Goal: Find specific page/section: Find specific page/section

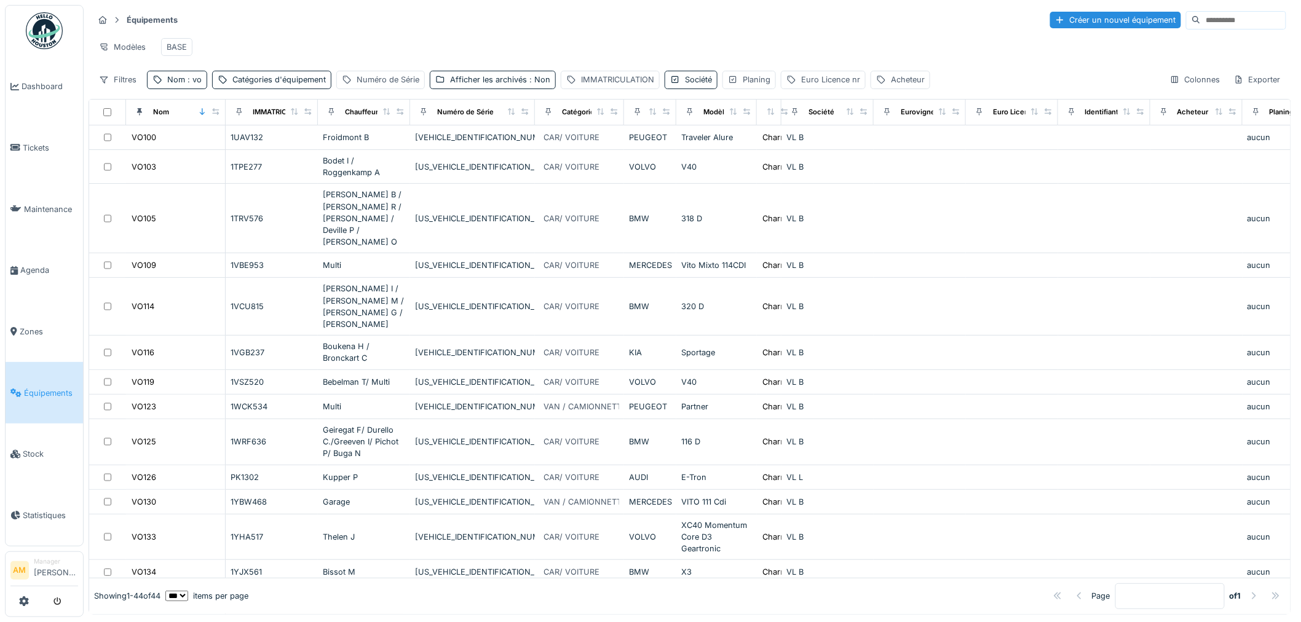
click at [37, 389] on span "Équipements" at bounding box center [51, 393] width 54 height 12
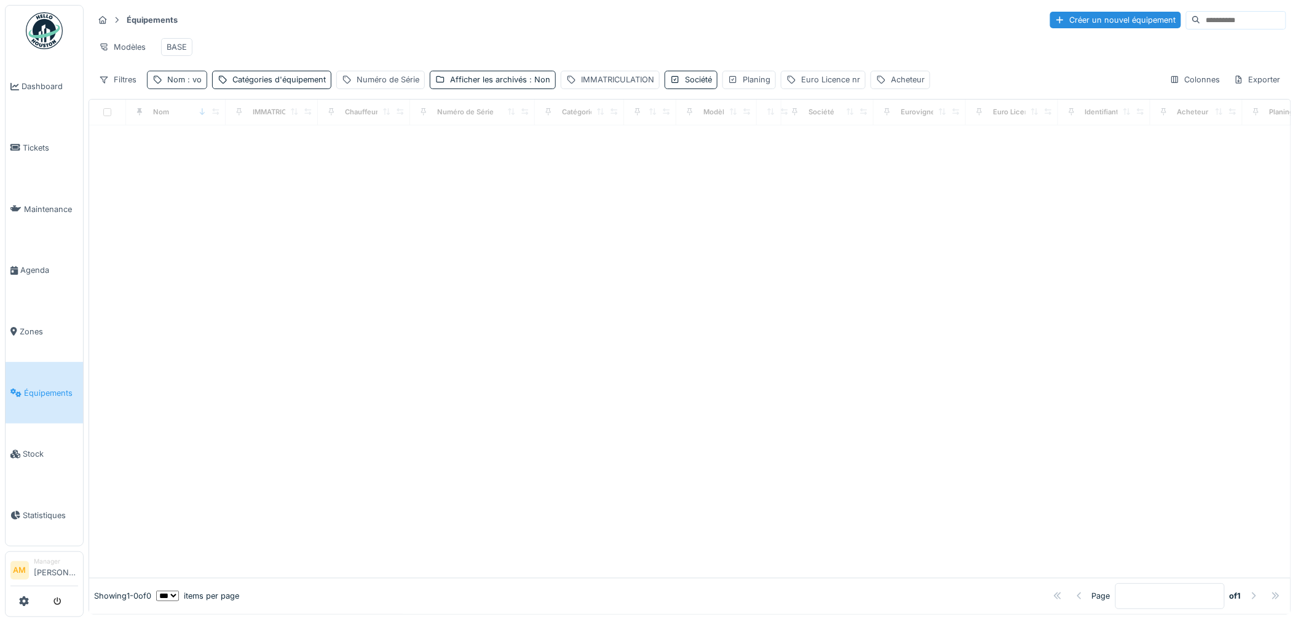
click at [189, 84] on span ": vo" at bounding box center [193, 79] width 17 height 9
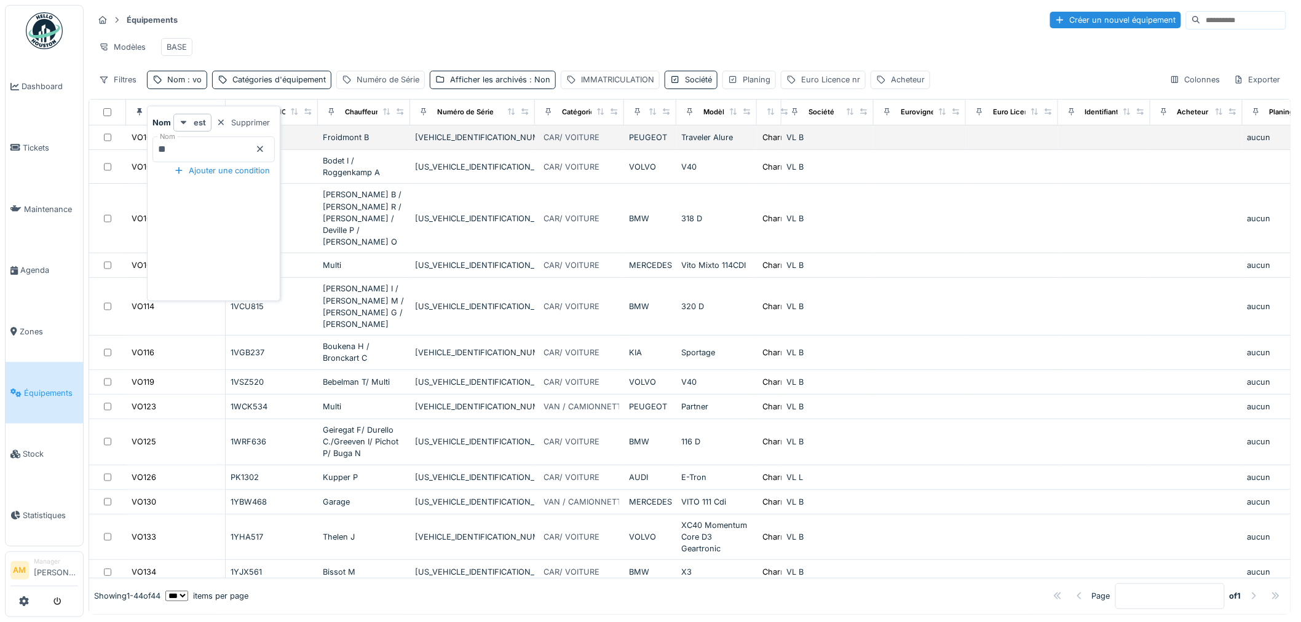
drag, startPoint x: 188, startPoint y: 159, endPoint x: 90, endPoint y: 150, distance: 98.1
click at [101, 152] on body "Dashboard Tickets Maintenance [GEOGRAPHIC_DATA] Zones Équipements Stock Statist…" at bounding box center [650, 311] width 1301 height 622
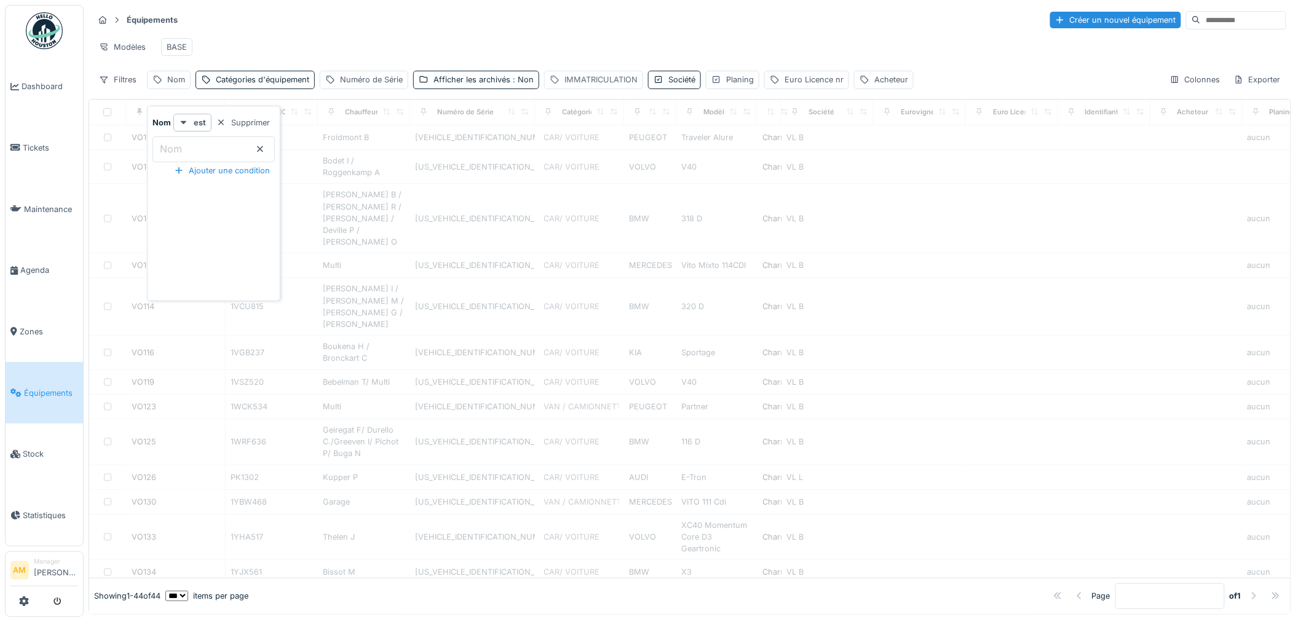
click at [576, 85] on div "IMMATRICULATION" at bounding box center [600, 80] width 73 height 12
click at [598, 151] on label "IMMATRICULATION" at bounding box center [600, 148] width 95 height 15
click at [598, 151] on input "IMMATRICULATION" at bounding box center [638, 150] width 181 height 26
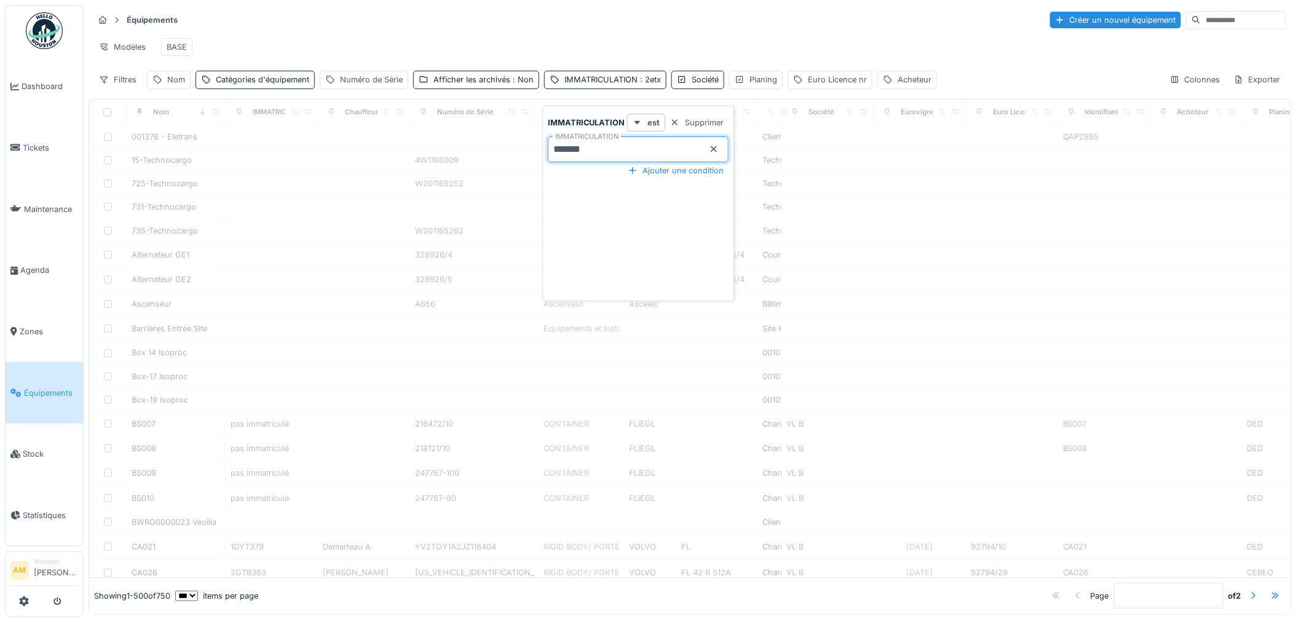
type input "*******"
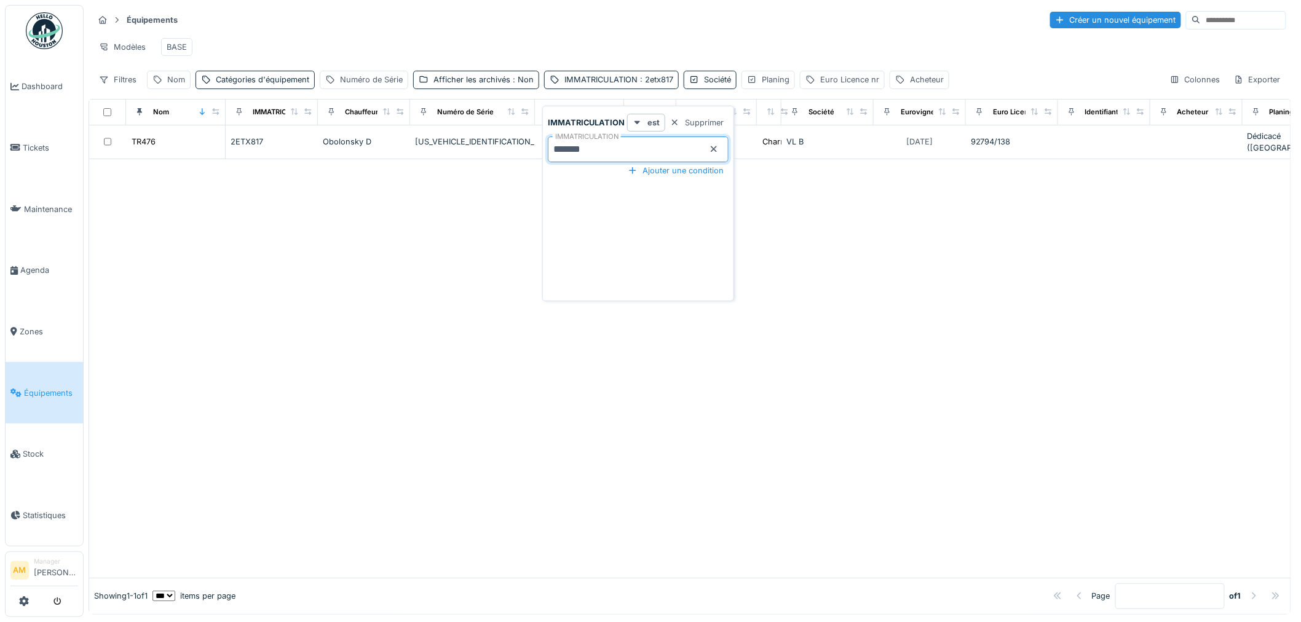
click at [300, 229] on div at bounding box center [689, 368] width 1201 height 419
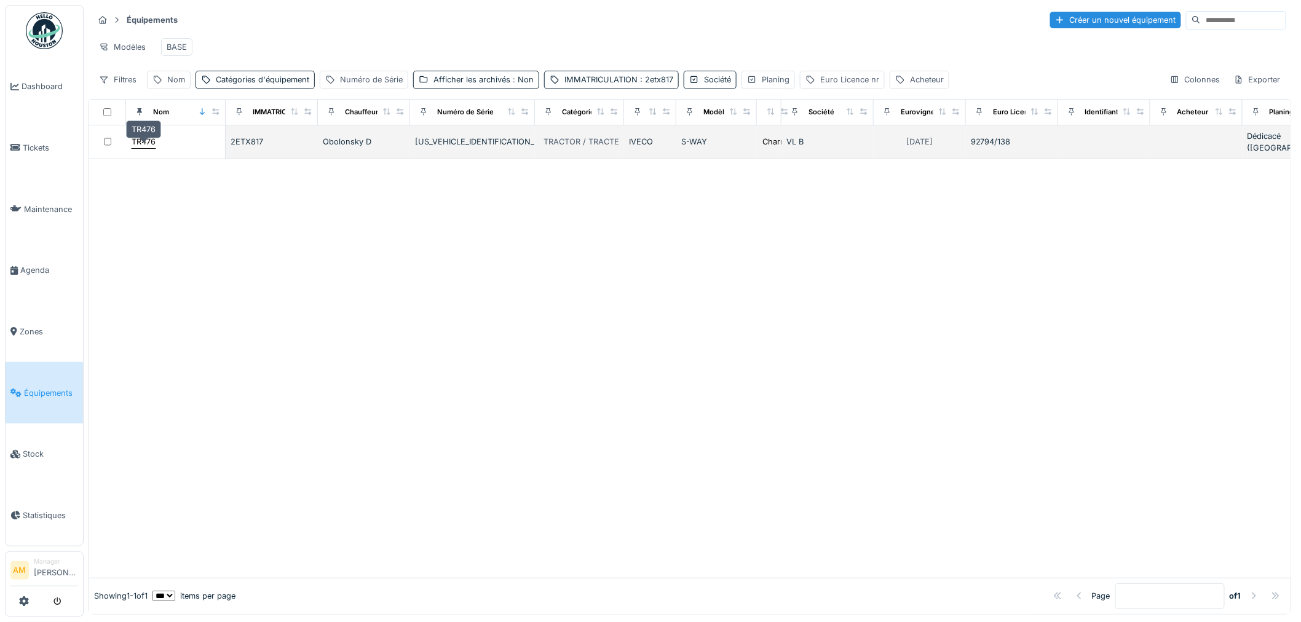
click at [154, 148] on div "TR476" at bounding box center [144, 142] width 24 height 12
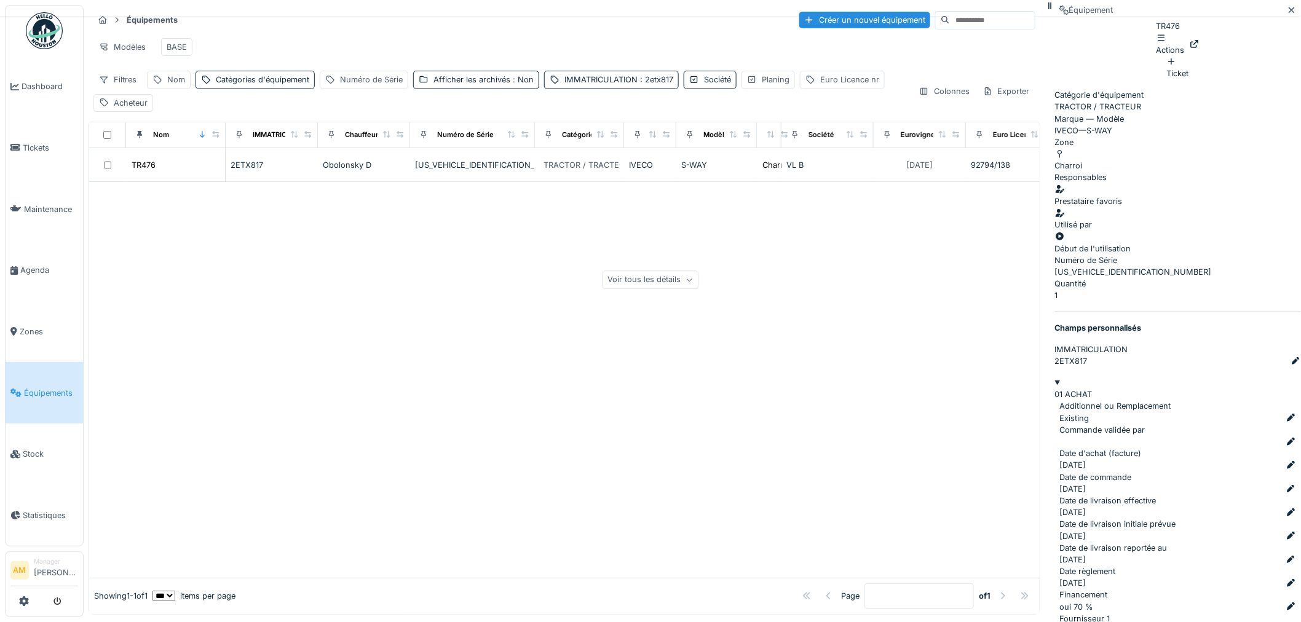
scroll to position [1395, 0]
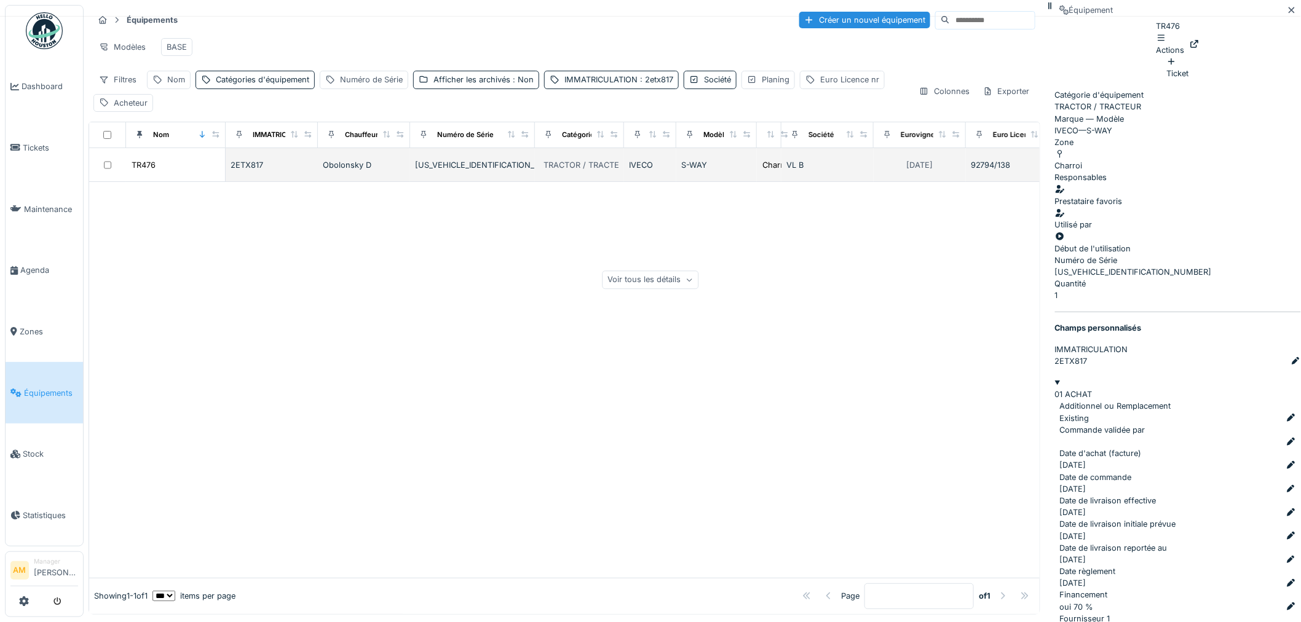
click at [719, 180] on td "S-WAY" at bounding box center [716, 165] width 81 height 34
